Goal: Use online tool/utility

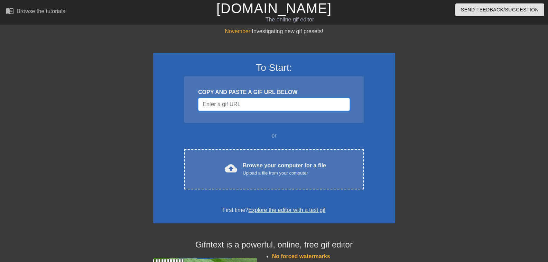
click at [230, 106] on input "Username" at bounding box center [273, 104] width 151 height 13
paste input "[URL][DOMAIN_NAME]"
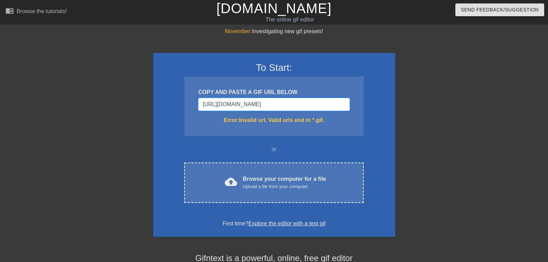
scroll to position [0, 467]
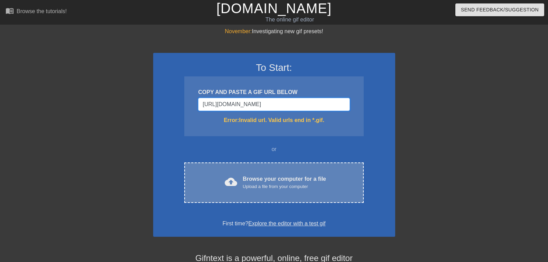
type input "[URL][DOMAIN_NAME]"
click at [260, 177] on div "Browse your computer for a file Upload a file from your computer" at bounding box center [284, 182] width 83 height 15
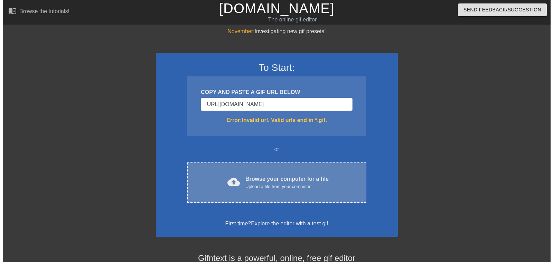
scroll to position [0, 0]
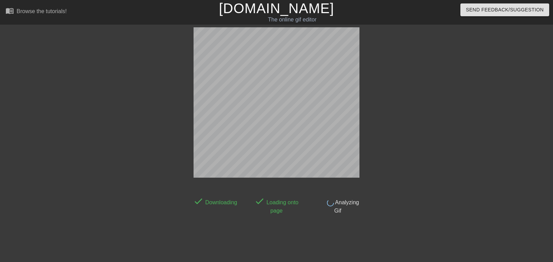
click at [86, 151] on div at bounding box center [130, 131] width 104 height 208
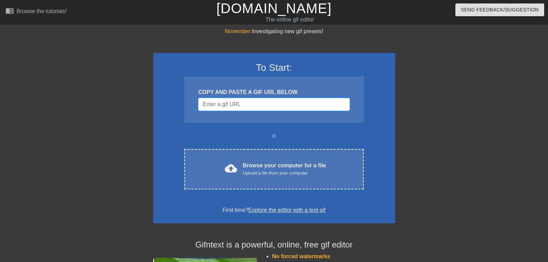
click at [228, 107] on input "Username" at bounding box center [273, 104] width 151 height 13
paste input "[URL][DOMAIN_NAME]"
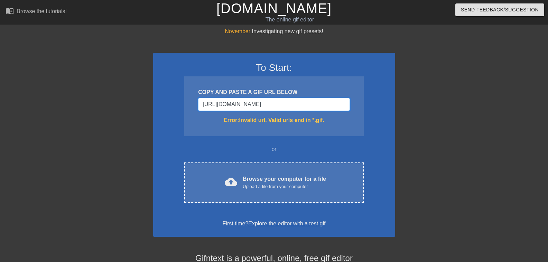
scroll to position [0, 467]
type input "[URL][DOMAIN_NAME]"
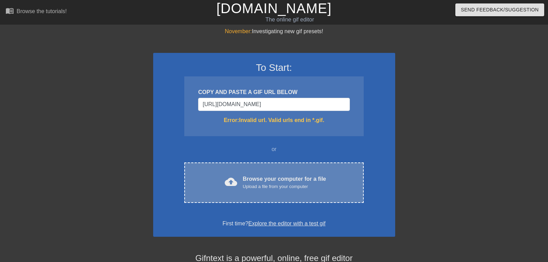
click at [243, 201] on div "cloud_upload Browse your computer for a file Upload a file from your computer C…" at bounding box center [273, 183] width 179 height 40
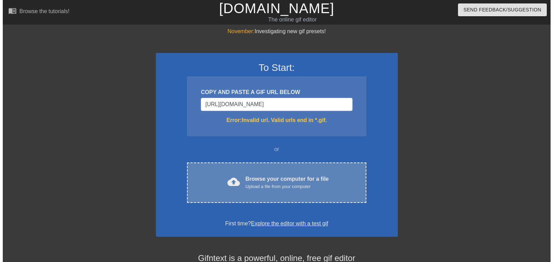
scroll to position [0, 0]
